Goal: Task Accomplishment & Management: Manage account settings

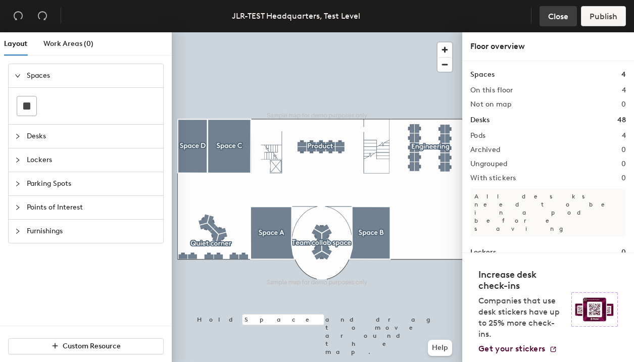
click at [550, 15] on span "Close" at bounding box center [558, 17] width 20 height 10
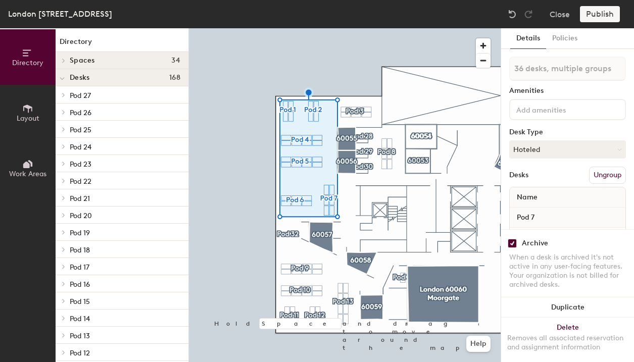
click at [515, 244] on input "checkbox" at bounding box center [512, 243] width 9 height 9
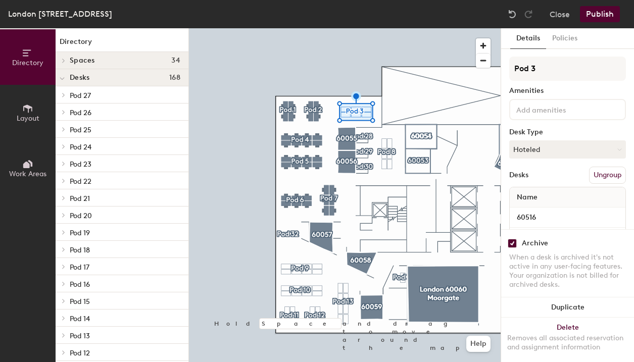
click at [509, 243] on input "checkbox" at bounding box center [512, 243] width 9 height 9
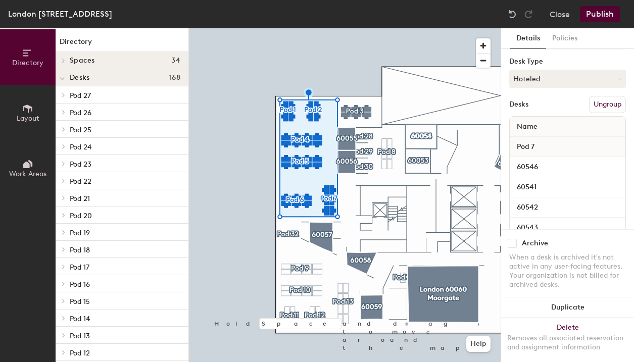
scroll to position [93, 0]
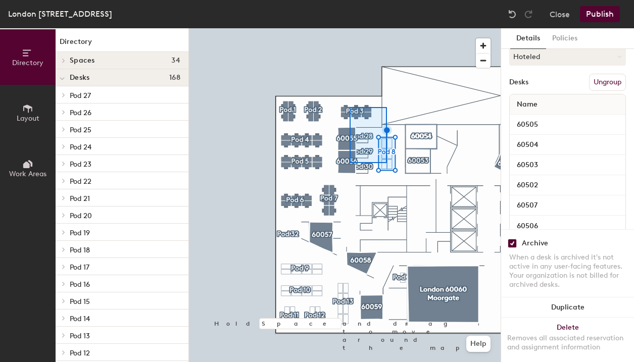
click at [416, 28] on div at bounding box center [345, 28] width 312 height 0
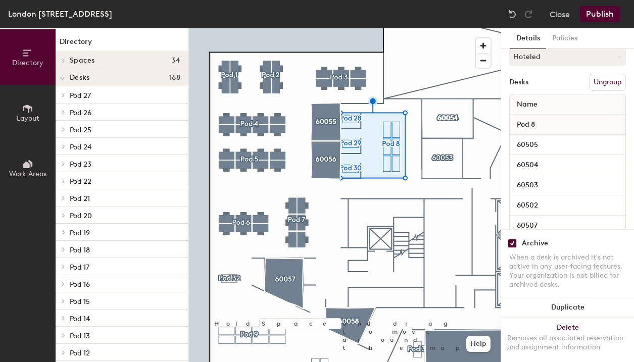
click at [510, 244] on input "checkbox" at bounding box center [512, 243] width 9 height 9
checkbox input "false"
click at [344, 28] on div at bounding box center [345, 28] width 312 height 0
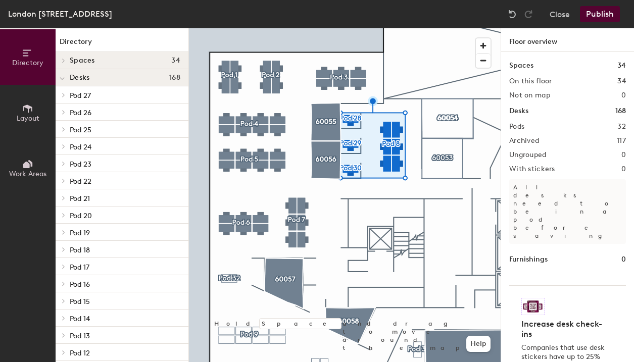
click at [467, 28] on div at bounding box center [345, 28] width 312 height 0
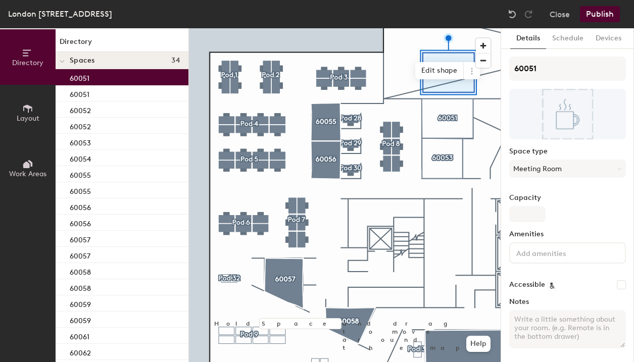
click at [455, 28] on div at bounding box center [345, 28] width 312 height 0
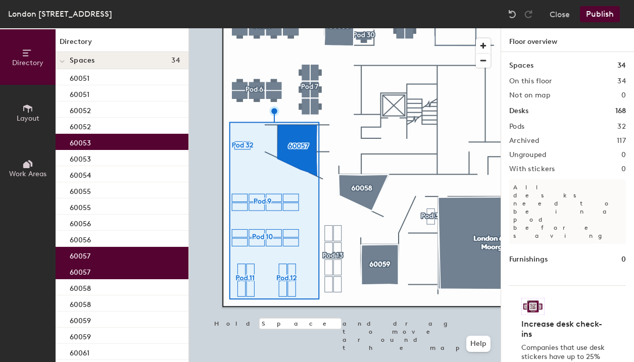
click at [334, 28] on div at bounding box center [345, 28] width 312 height 0
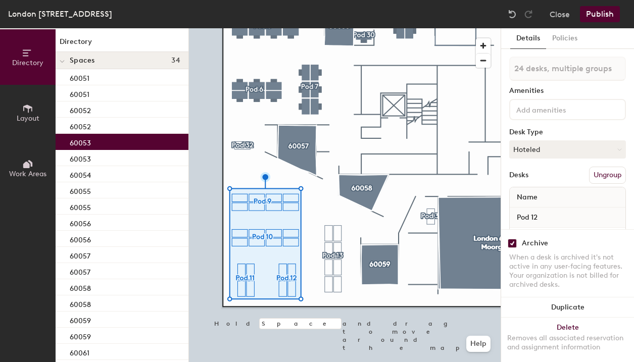
click at [511, 244] on input "checkbox" at bounding box center [512, 243] width 9 height 9
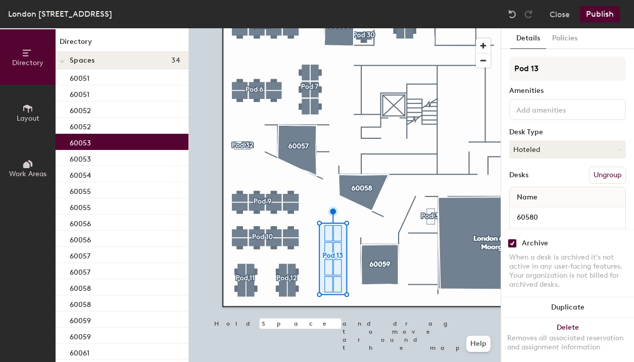
click at [510, 242] on input "checkbox" at bounding box center [512, 243] width 9 height 9
click at [432, 28] on div at bounding box center [345, 28] width 312 height 0
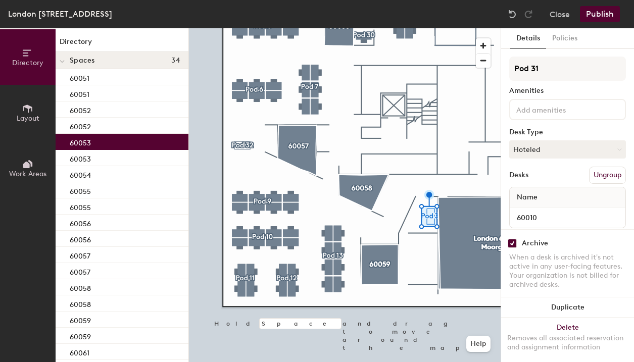
click at [512, 247] on input "checkbox" at bounding box center [512, 243] width 9 height 9
click at [511, 246] on input "checkbox" at bounding box center [512, 243] width 9 height 9
checkbox input "false"
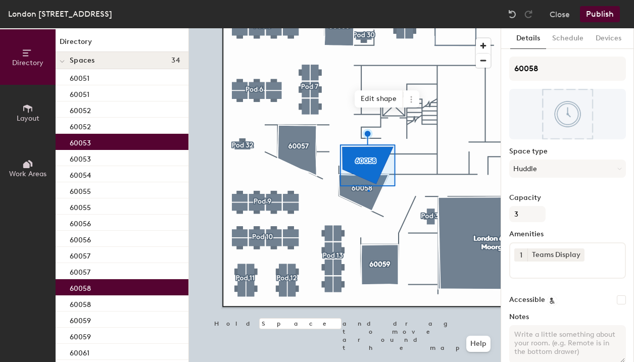
click at [368, 28] on div at bounding box center [345, 28] width 312 height 0
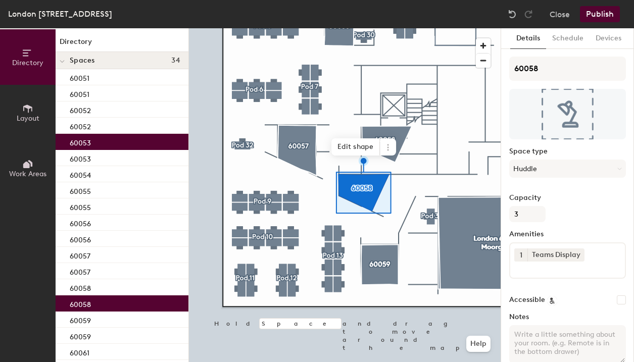
click at [401, 28] on div at bounding box center [345, 28] width 312 height 0
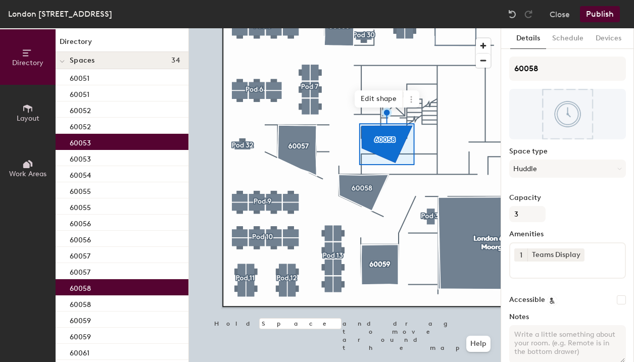
click at [382, 28] on div at bounding box center [345, 28] width 312 height 0
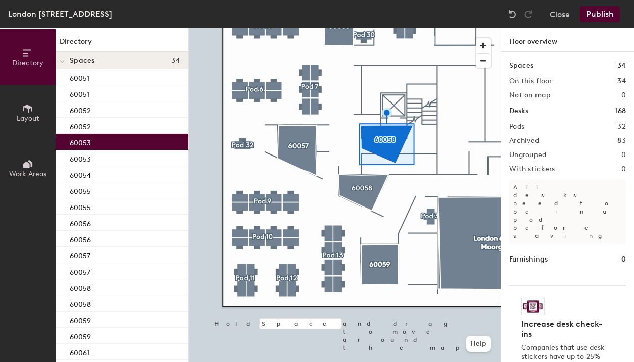
click at [371, 28] on div at bounding box center [345, 28] width 312 height 0
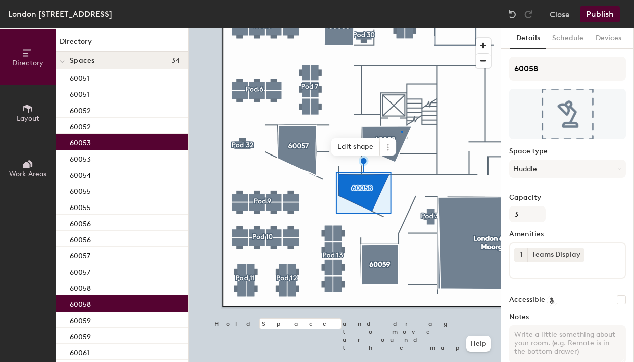
click at [401, 28] on div at bounding box center [345, 28] width 312 height 0
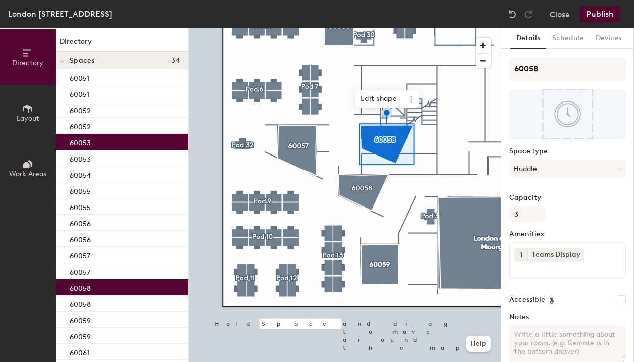
click at [365, 28] on div at bounding box center [345, 28] width 312 height 0
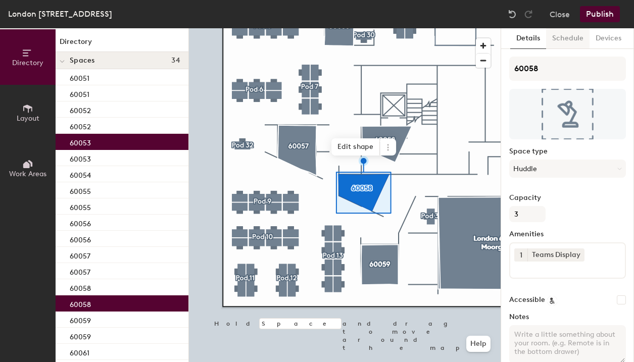
click at [571, 38] on button "Schedule" at bounding box center [567, 38] width 43 height 21
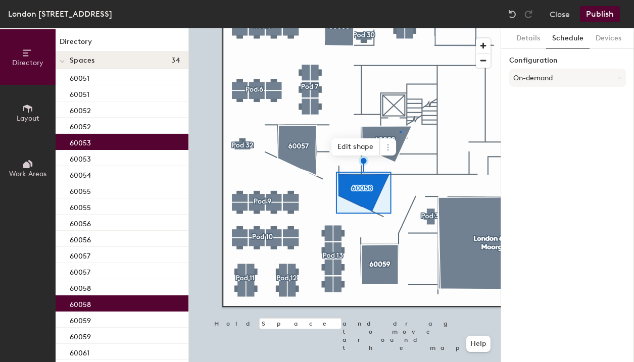
click at [400, 28] on div at bounding box center [345, 28] width 312 height 0
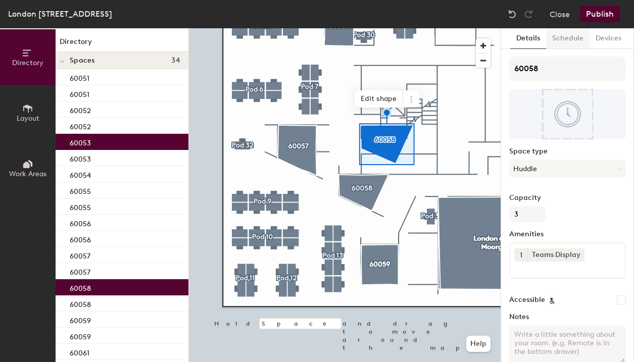
click at [555, 35] on button "Schedule" at bounding box center [567, 38] width 43 height 21
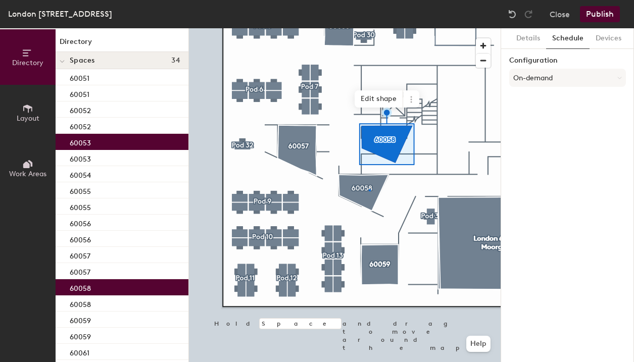
click at [369, 28] on div at bounding box center [345, 28] width 312 height 0
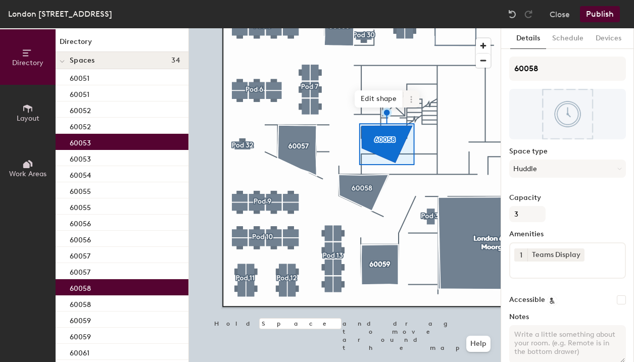
click at [411, 105] on span at bounding box center [411, 98] width 16 height 17
click at [427, 155] on span "Delete" at bounding box center [448, 157] width 90 height 17
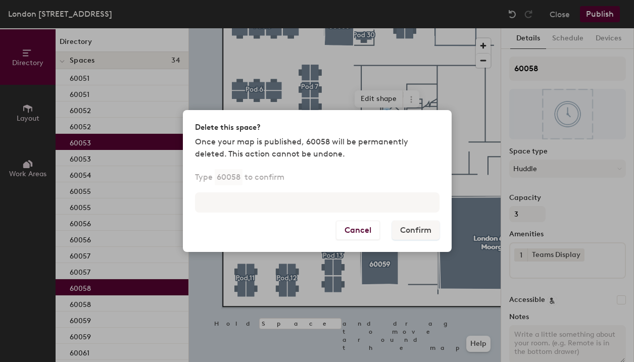
click at [306, 140] on p "Once your map is published, 60058 will be permanently deleted. This action cann…" at bounding box center [317, 148] width 245 height 24
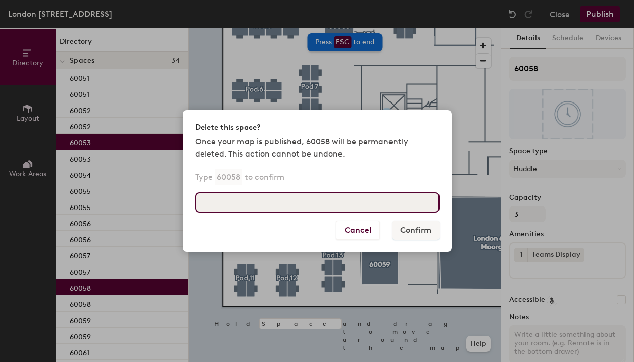
click at [304, 204] on input at bounding box center [317, 202] width 245 height 20
paste input "https://support.robinpowered.com/hc/en-us/search?utf8=%E2%9C%93&query=custom+re…"
click at [343, 202] on input "https://support.robinpowered.com/hc/en-us/search?utf8=%E2%9C%93&query=custom+re…" at bounding box center [317, 202] width 245 height 20
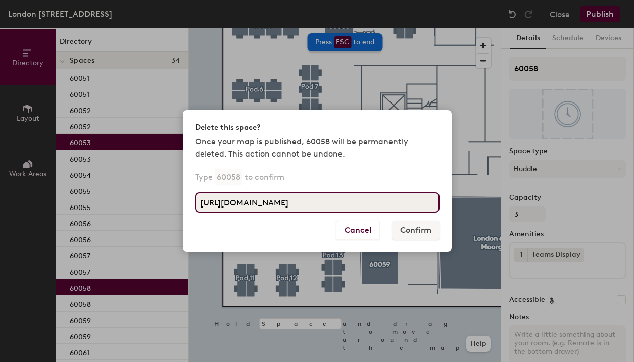
click at [343, 202] on input "https://support.robinpowered.com/hc/en-us/search?utf8=%E2%9C%93&query=custom+re…" at bounding box center [317, 202] width 245 height 20
type input "60058"
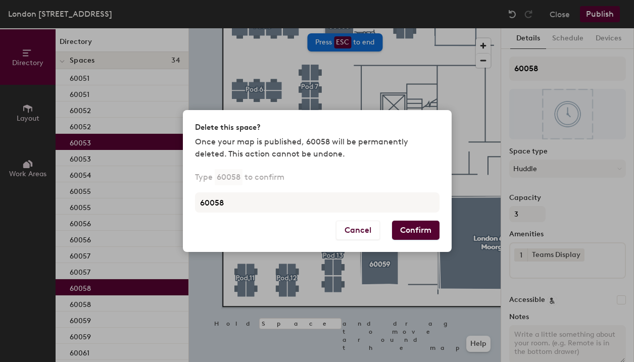
click at [427, 228] on button "Confirm" at bounding box center [415, 230] width 47 height 19
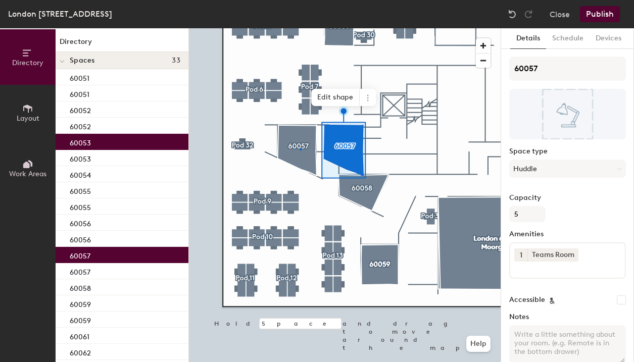
click at [300, 28] on div at bounding box center [345, 28] width 312 height 0
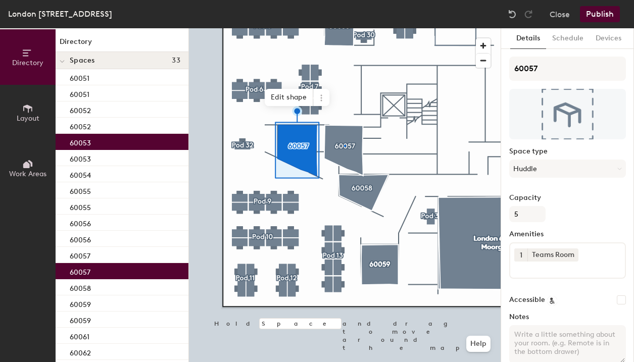
click at [344, 28] on div at bounding box center [345, 28] width 312 height 0
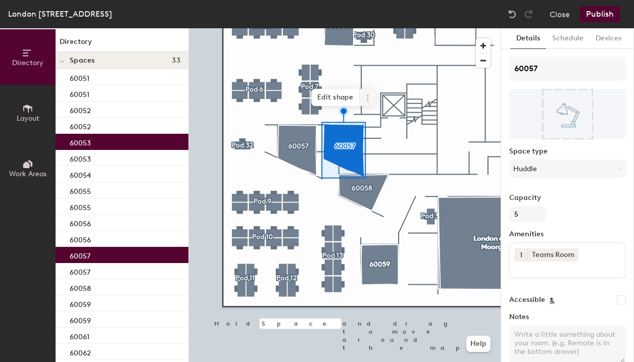
click at [366, 100] on icon at bounding box center [368, 98] width 8 height 8
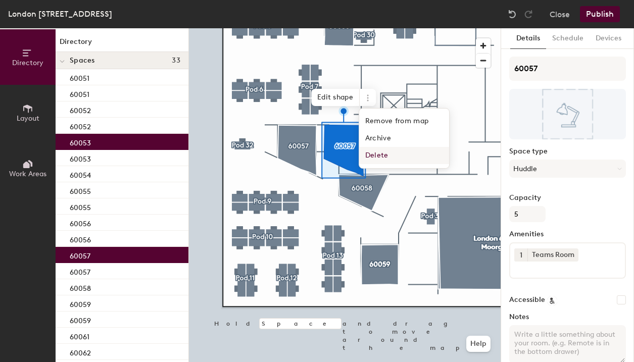
click at [378, 154] on span "Delete" at bounding box center [404, 155] width 90 height 17
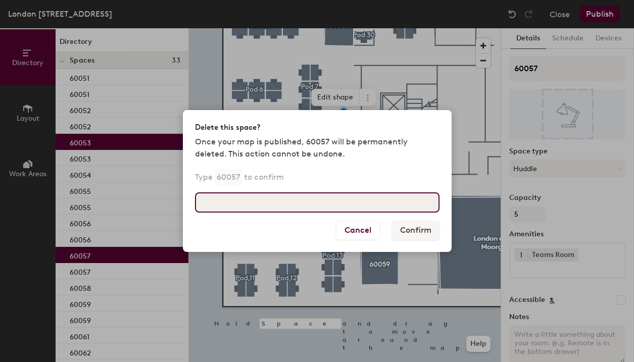
click at [316, 209] on input at bounding box center [317, 202] width 245 height 20
type input "60057"
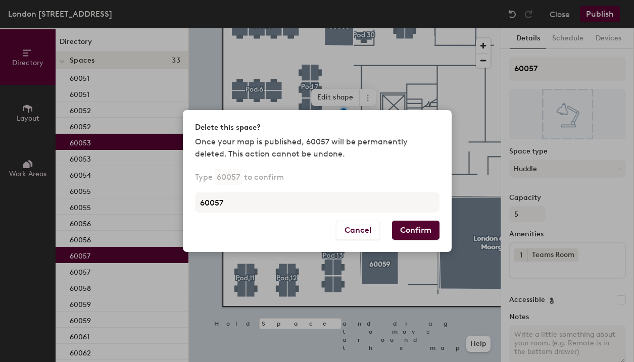
click at [424, 230] on button "Confirm" at bounding box center [415, 230] width 47 height 19
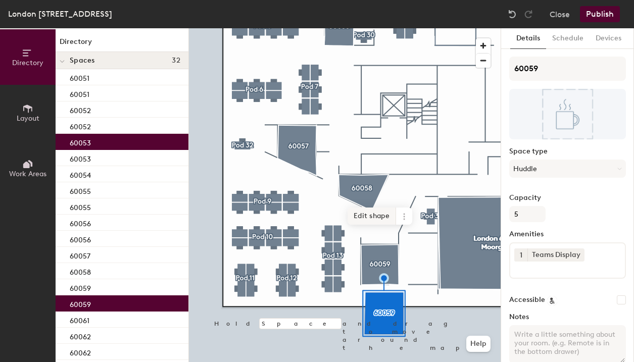
click at [384, 28] on div at bounding box center [345, 28] width 312 height 0
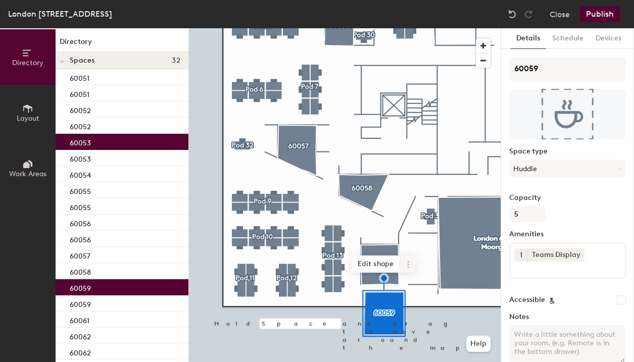
click at [406, 265] on icon at bounding box center [408, 265] width 8 height 8
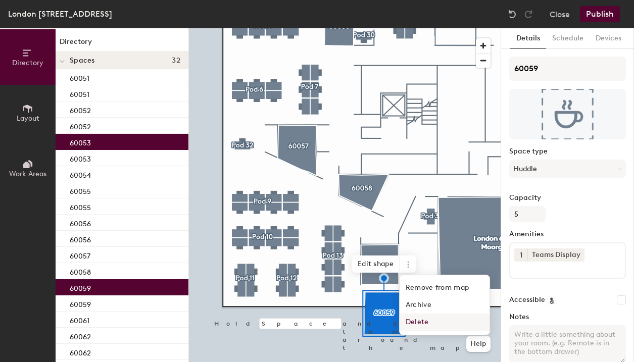
click at [422, 322] on span "Delete" at bounding box center [445, 322] width 90 height 17
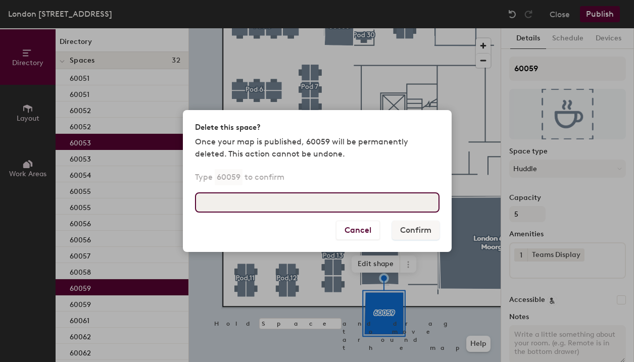
click at [341, 207] on input at bounding box center [317, 202] width 245 height 20
type input "60059"
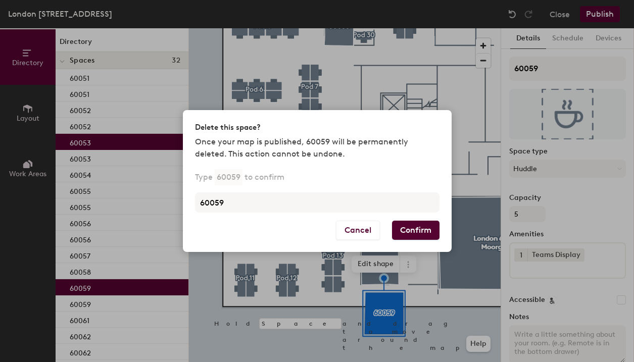
click at [398, 230] on button "Confirm" at bounding box center [415, 230] width 47 height 19
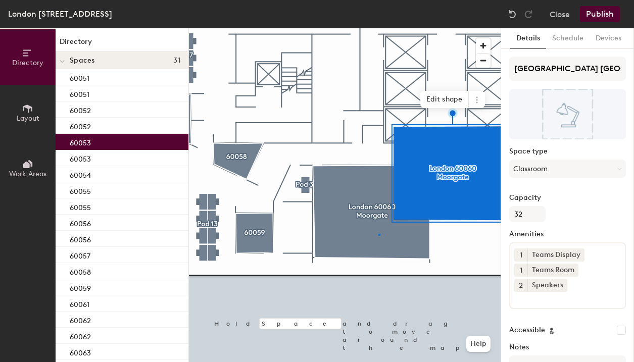
click at [378, 28] on div at bounding box center [345, 28] width 312 height 0
click at [477, 102] on icon at bounding box center [477, 100] width 8 height 8
click at [479, 157] on span "Delete" at bounding box center [513, 157] width 90 height 17
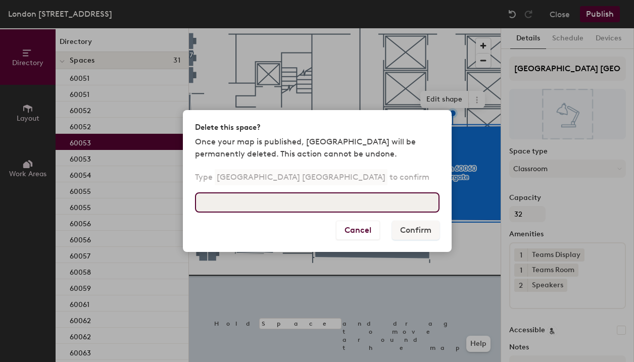
click at [373, 194] on input at bounding box center [317, 202] width 245 height 20
click at [373, 205] on input at bounding box center [317, 202] width 245 height 20
click at [333, 205] on input "60060" at bounding box center [317, 202] width 245 height 20
type input "6"
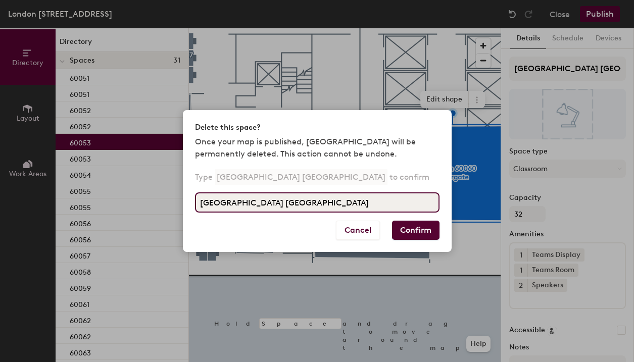
type input "[GEOGRAPHIC_DATA] [GEOGRAPHIC_DATA]"
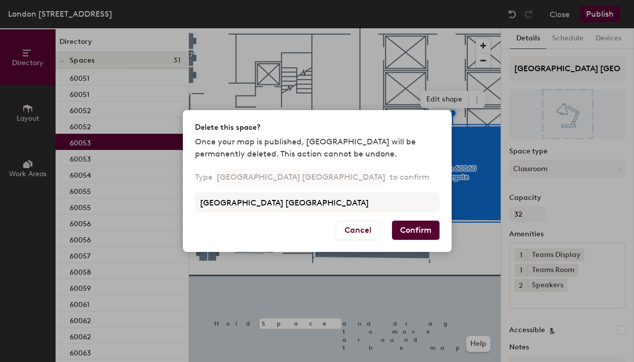
click at [427, 235] on button "Confirm" at bounding box center [415, 230] width 47 height 19
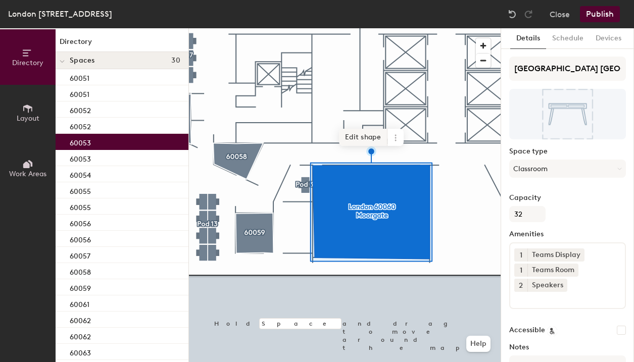
click at [359, 138] on span "Edit shape" at bounding box center [363, 137] width 49 height 17
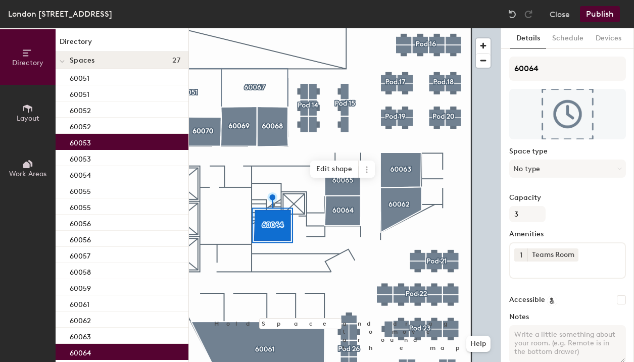
click at [275, 28] on div at bounding box center [345, 28] width 312 height 0
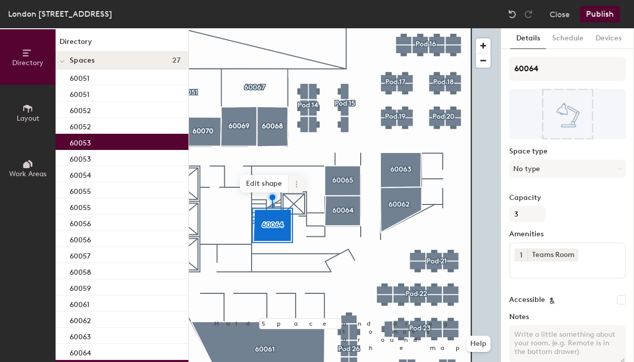
click at [299, 183] on icon at bounding box center [297, 184] width 8 height 8
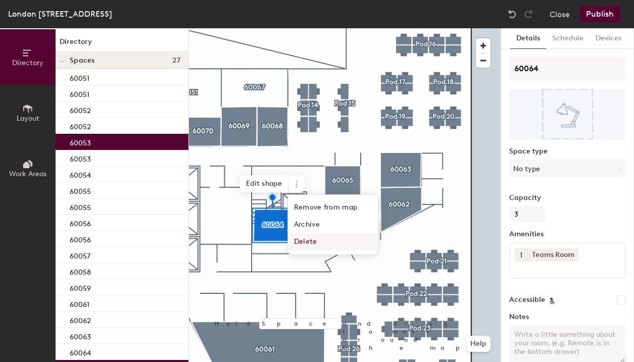
click at [315, 247] on span "Delete" at bounding box center [333, 241] width 90 height 17
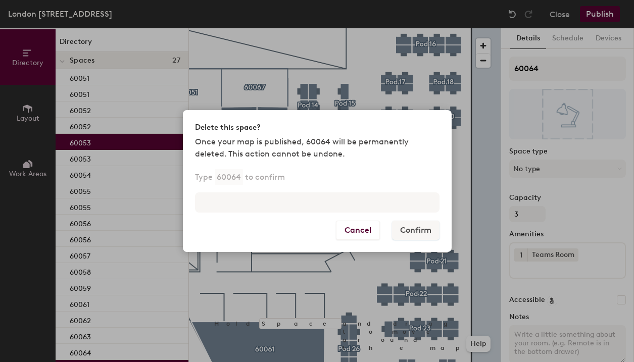
click at [299, 218] on div "Type 60064 to confirm" at bounding box center [317, 196] width 269 height 49
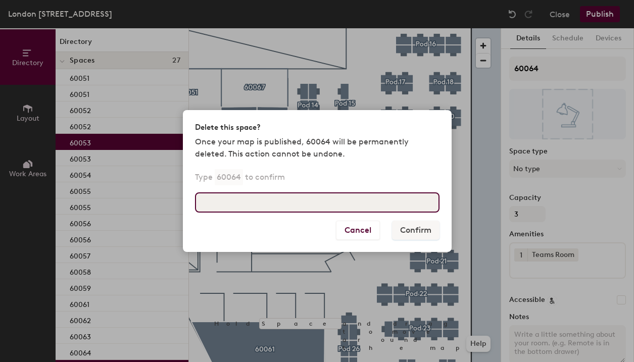
click at [286, 202] on input at bounding box center [317, 202] width 245 height 20
type input "60064"
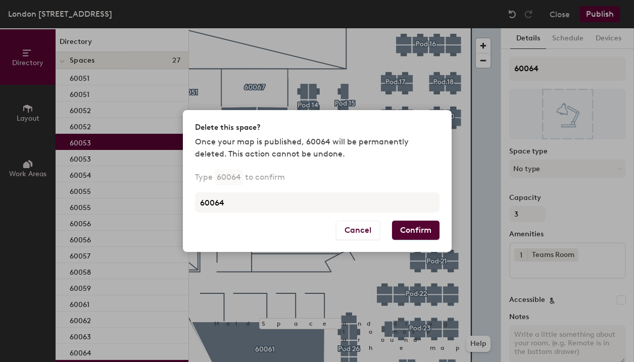
click at [428, 237] on button "Confirm" at bounding box center [415, 230] width 47 height 19
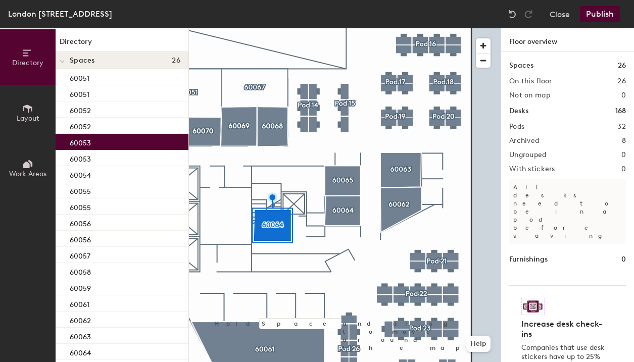
click at [338, 28] on div at bounding box center [345, 28] width 312 height 0
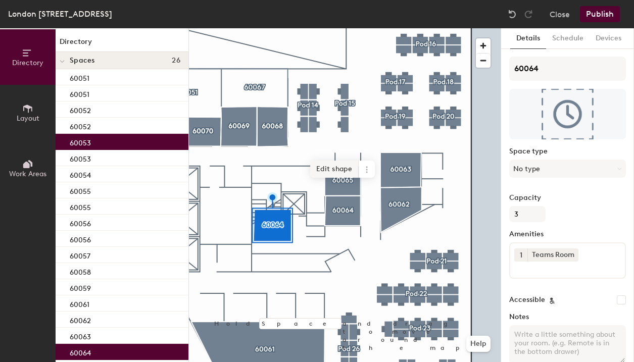
click at [328, 169] on span "Edit shape" at bounding box center [334, 169] width 49 height 17
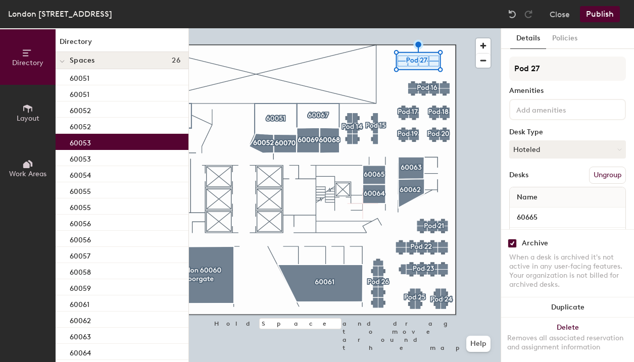
click at [512, 244] on input "checkbox" at bounding box center [512, 243] width 9 height 9
checkbox input "false"
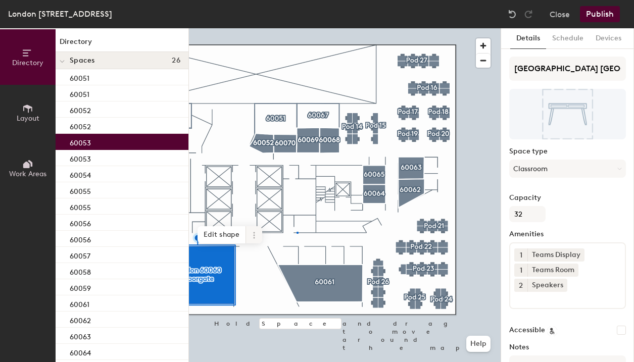
click at [297, 28] on div at bounding box center [345, 28] width 312 height 0
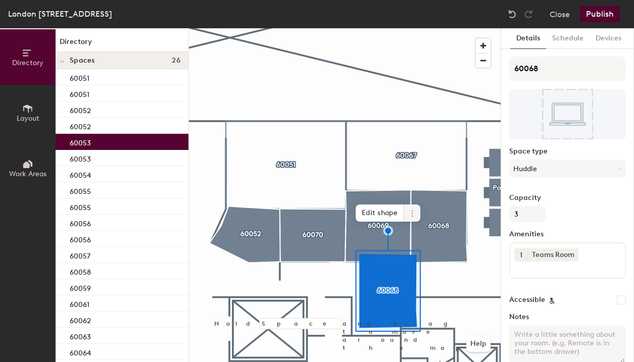
click at [418, 219] on span at bounding box center [412, 213] width 16 height 17
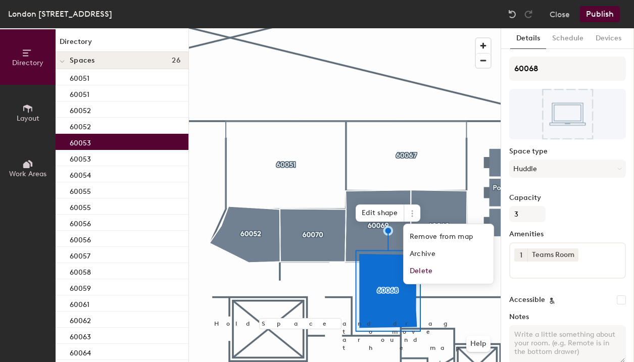
click at [444, 28] on div at bounding box center [345, 28] width 312 height 0
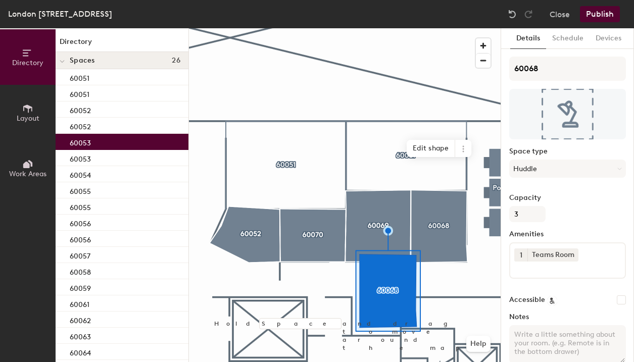
click at [383, 28] on div at bounding box center [345, 28] width 312 height 0
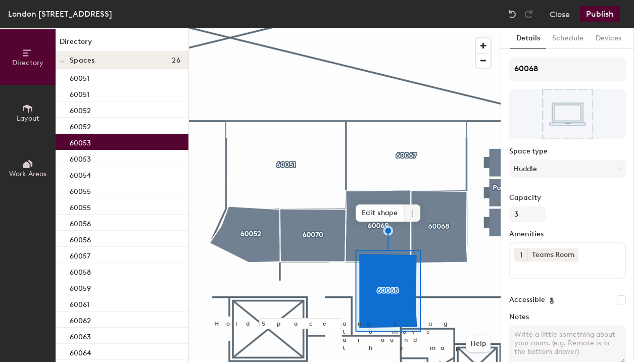
click at [413, 210] on icon at bounding box center [412, 214] width 8 height 8
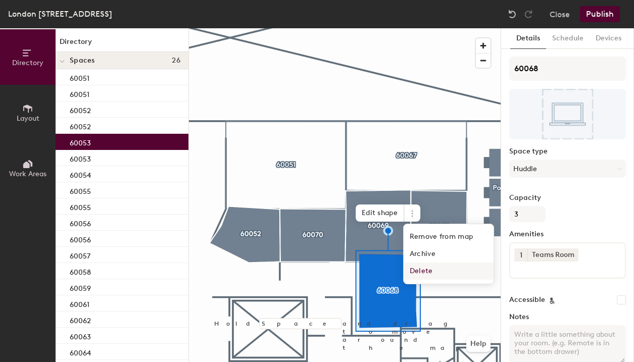
click at [425, 271] on span "Delete" at bounding box center [449, 271] width 90 height 17
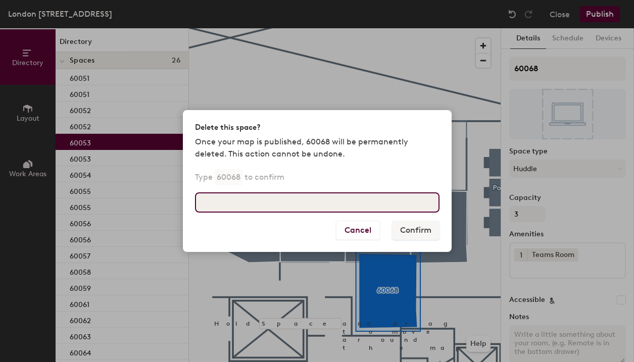
click at [334, 195] on input at bounding box center [317, 202] width 245 height 20
type input "60068"
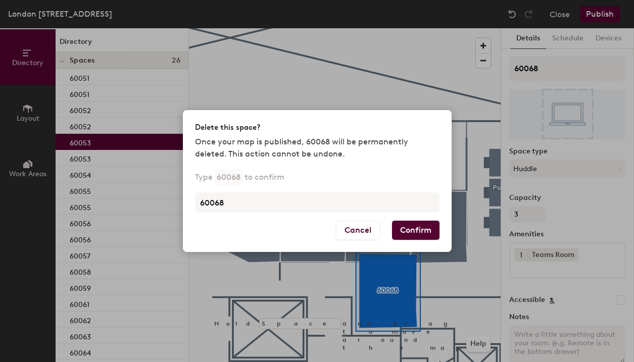
click at [420, 241] on div "Cancel Confirm" at bounding box center [317, 236] width 269 height 31
click at [408, 226] on button "Confirm" at bounding box center [415, 230] width 47 height 19
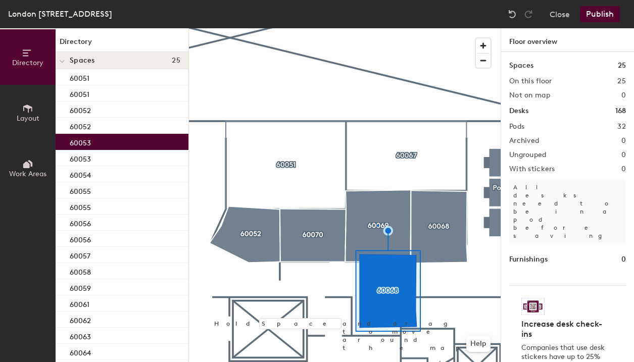
click at [377, 28] on div at bounding box center [345, 28] width 312 height 0
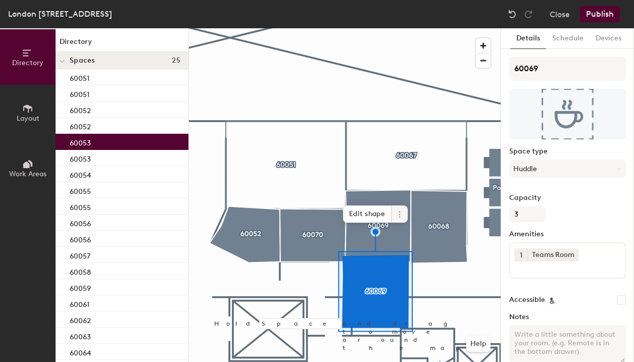
click at [401, 218] on icon at bounding box center [400, 215] width 8 height 8
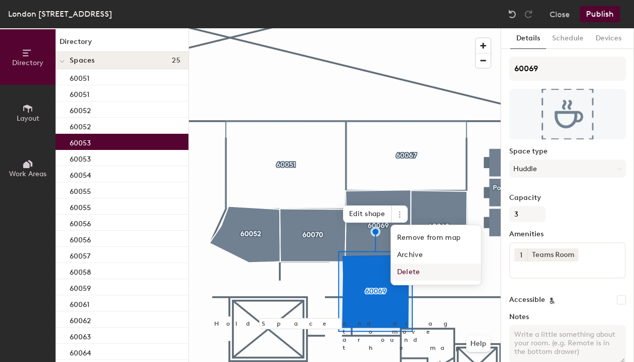
click at [411, 271] on span "Delete" at bounding box center [436, 272] width 90 height 17
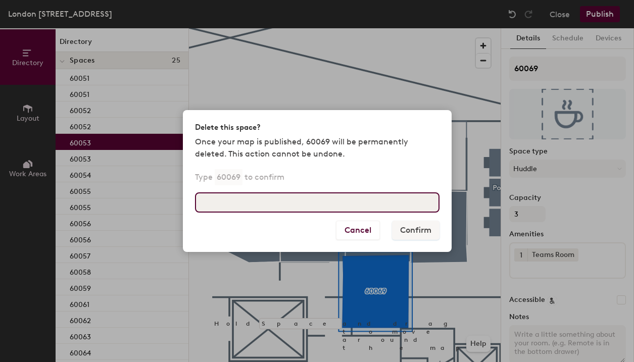
click at [336, 212] on input at bounding box center [317, 202] width 245 height 20
type input "60069"
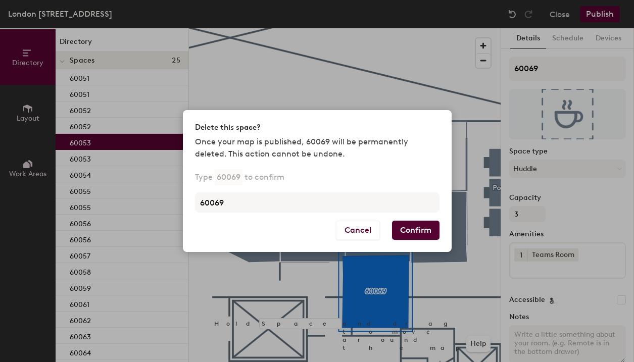
click at [417, 230] on button "Confirm" at bounding box center [415, 230] width 47 height 19
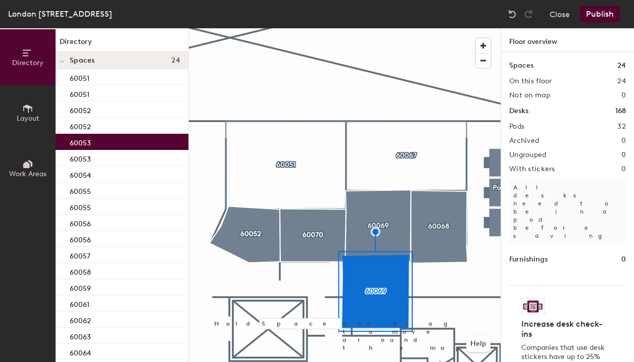
click at [331, 28] on div at bounding box center [345, 28] width 312 height 0
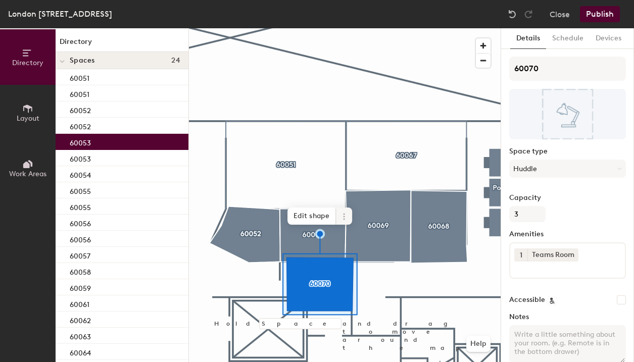
click at [340, 216] on icon at bounding box center [344, 217] width 8 height 8
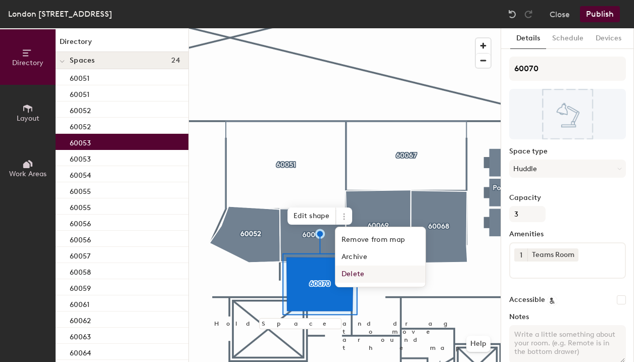
click at [349, 272] on span "Delete" at bounding box center [380, 274] width 90 height 17
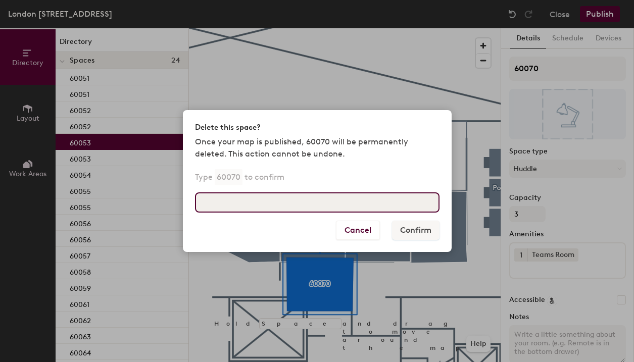
click at [311, 201] on input at bounding box center [317, 202] width 245 height 20
type input "60070"
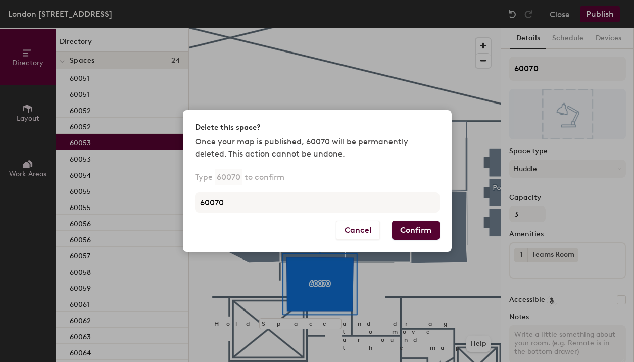
click at [403, 229] on button "Confirm" at bounding box center [415, 230] width 47 height 19
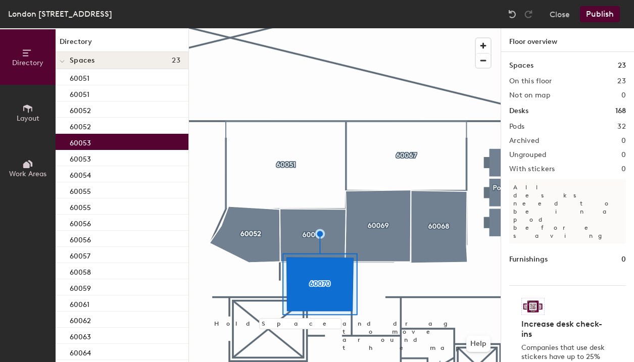
click at [249, 28] on div at bounding box center [345, 28] width 312 height 0
